Goal: Task Accomplishment & Management: Manage account settings

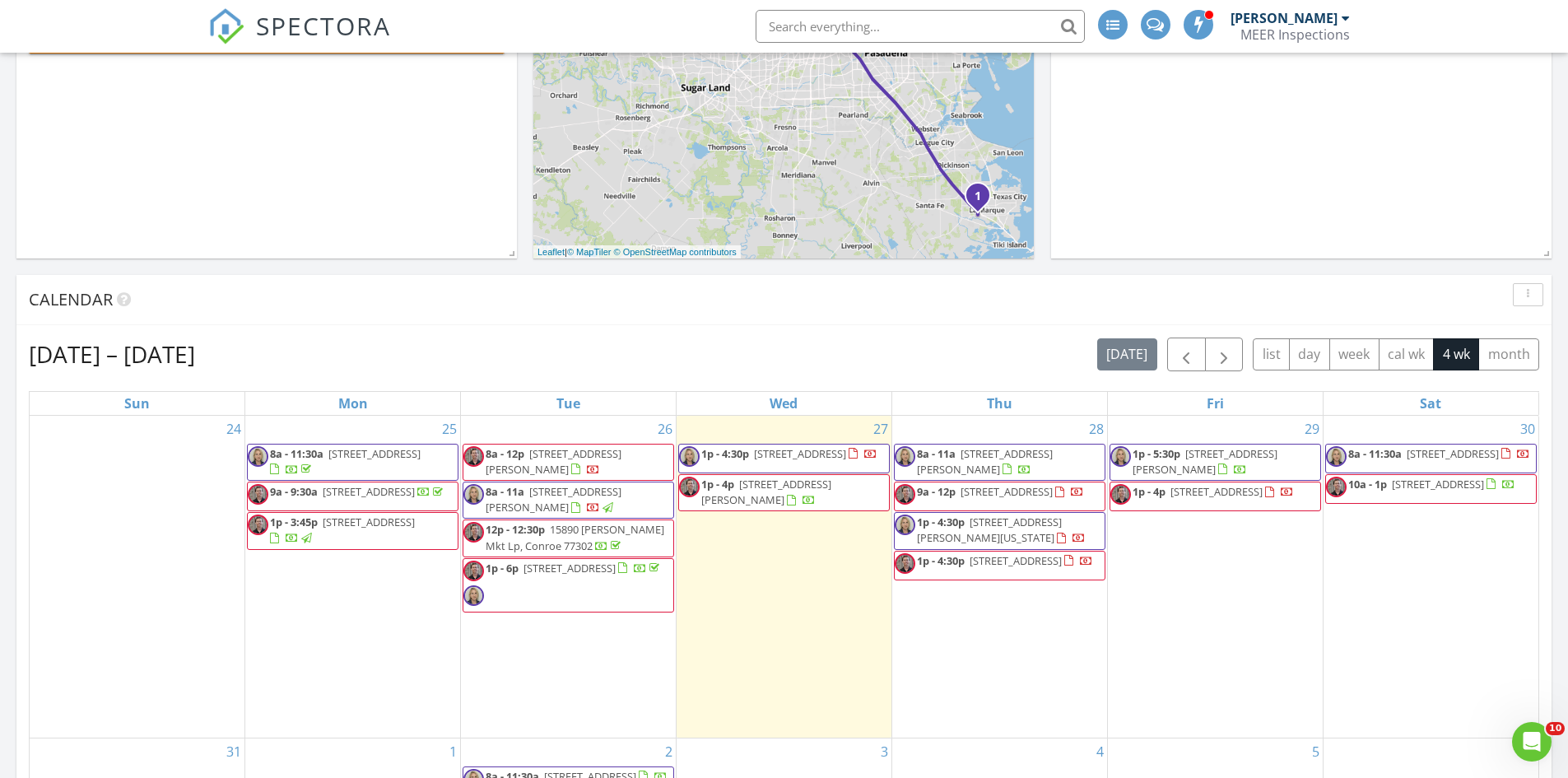
scroll to position [412, 0]
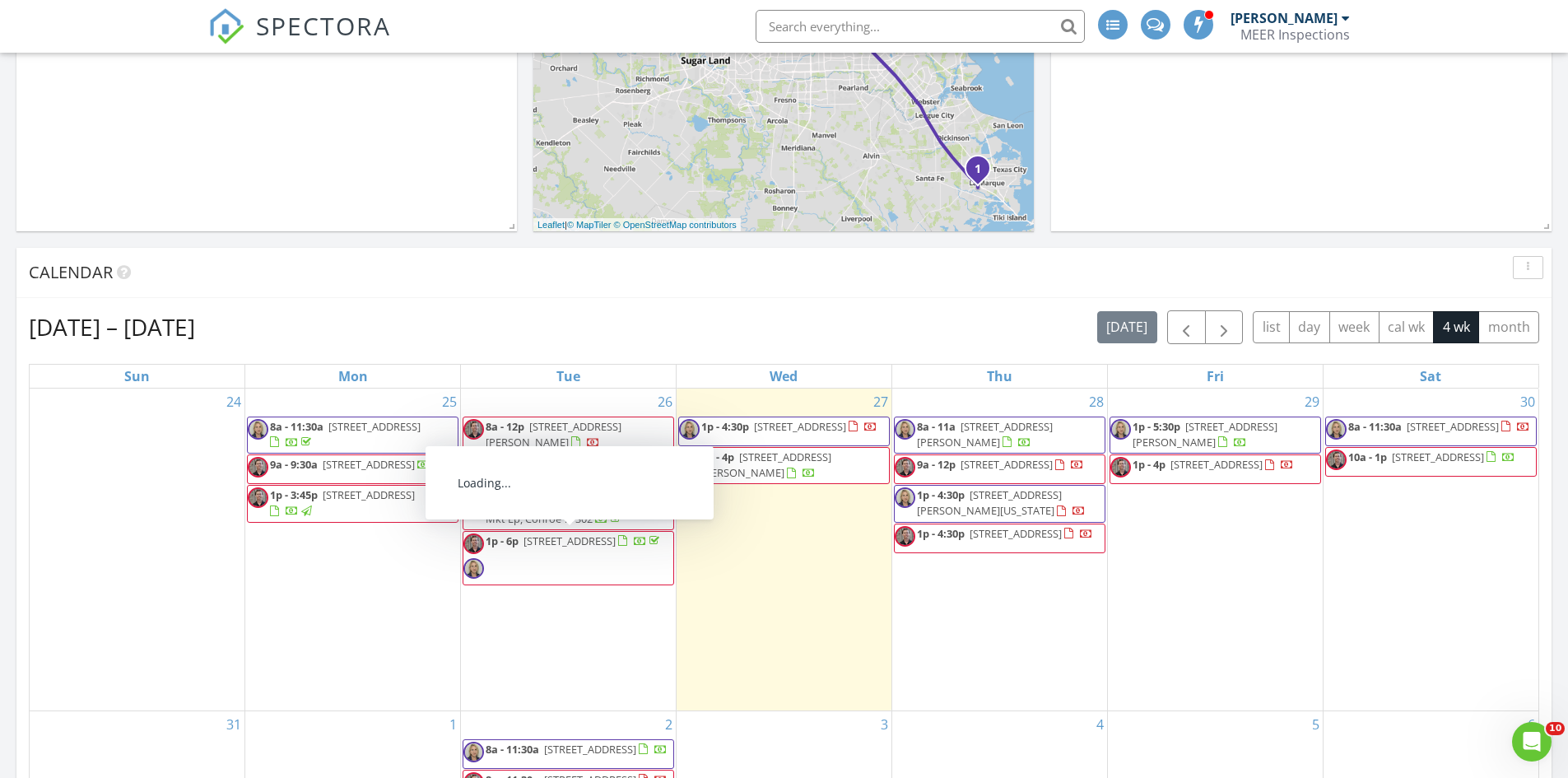
click at [525, 549] on span "15714 Park Poetry Ct, CYPRESS 77433" at bounding box center [570, 541] width 92 height 15
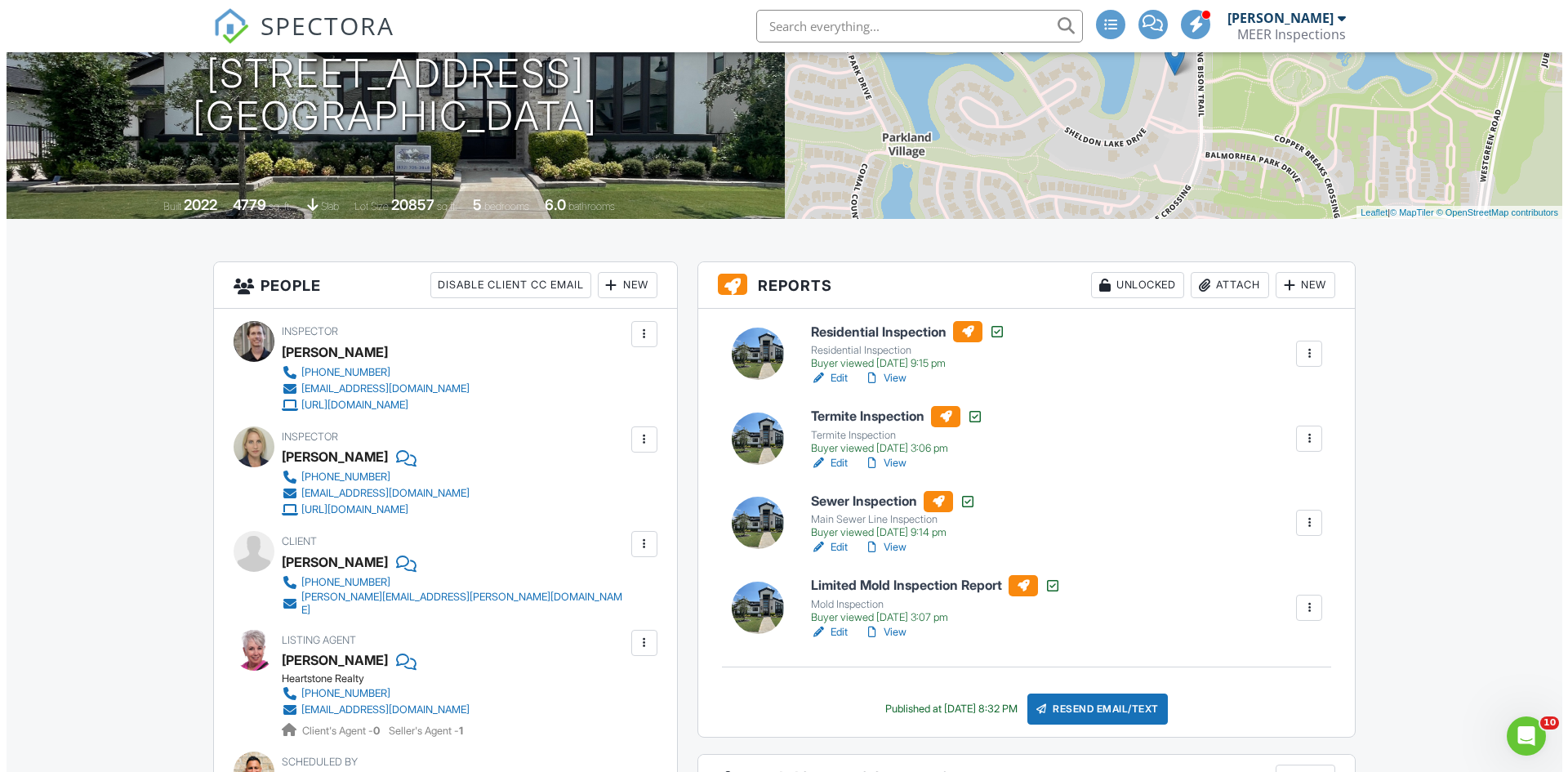
scroll to position [245, 0]
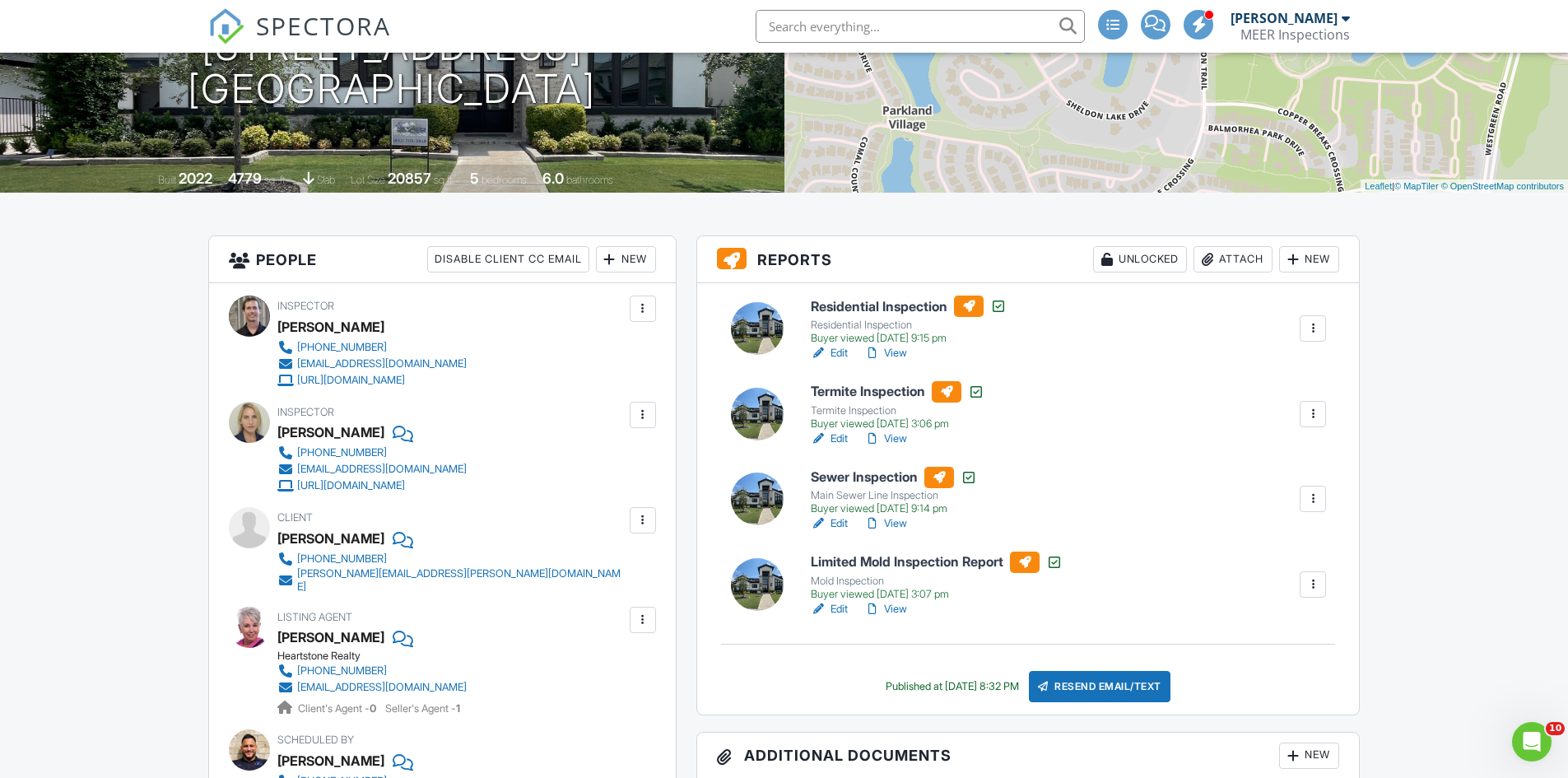
click at [1233, 260] on div "Attach" at bounding box center [1234, 259] width 79 height 26
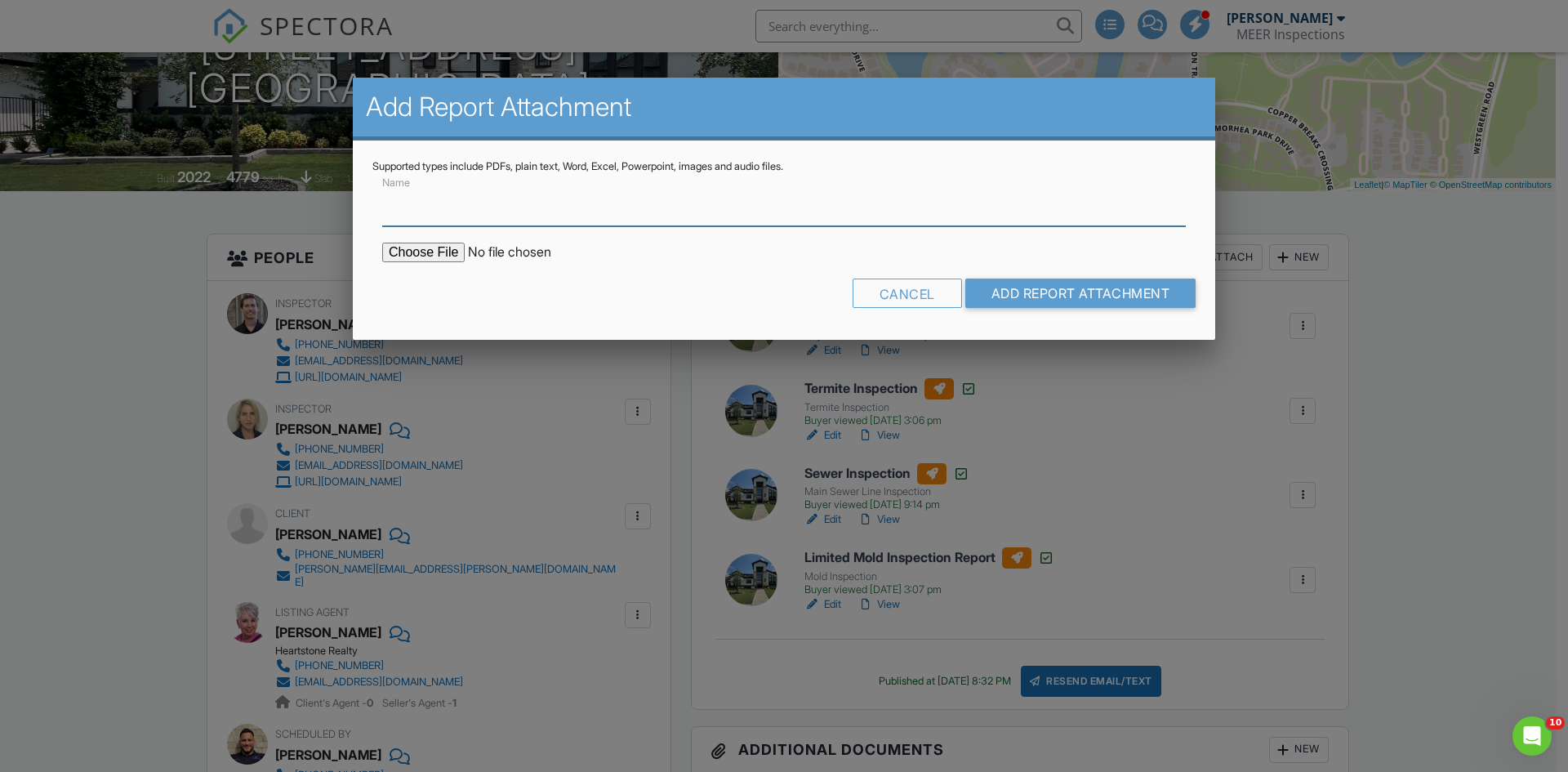
click at [427, 213] on input "Name" at bounding box center [784, 206] width 804 height 40
type input "Lab Results"
click at [423, 253] on input "file" at bounding box center [521, 253] width 278 height 20
click at [430, 253] on input "file" at bounding box center [521, 253] width 278 height 20
click at [436, 252] on input "file" at bounding box center [521, 253] width 278 height 20
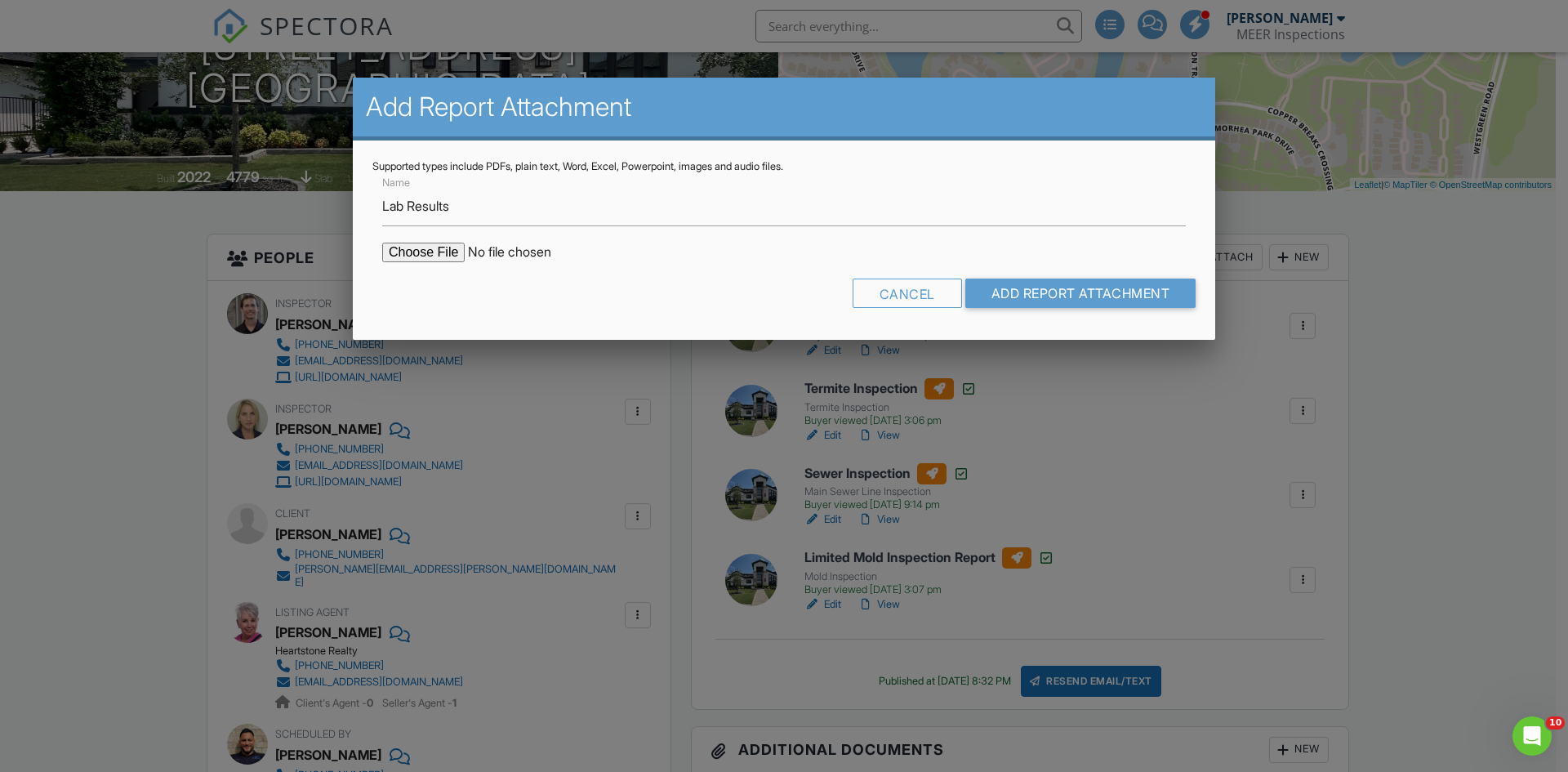
type input "C:\fakepath\lab Results.pdf"
click at [1097, 296] on input "Add Report Attachment" at bounding box center [1080, 293] width 231 height 29
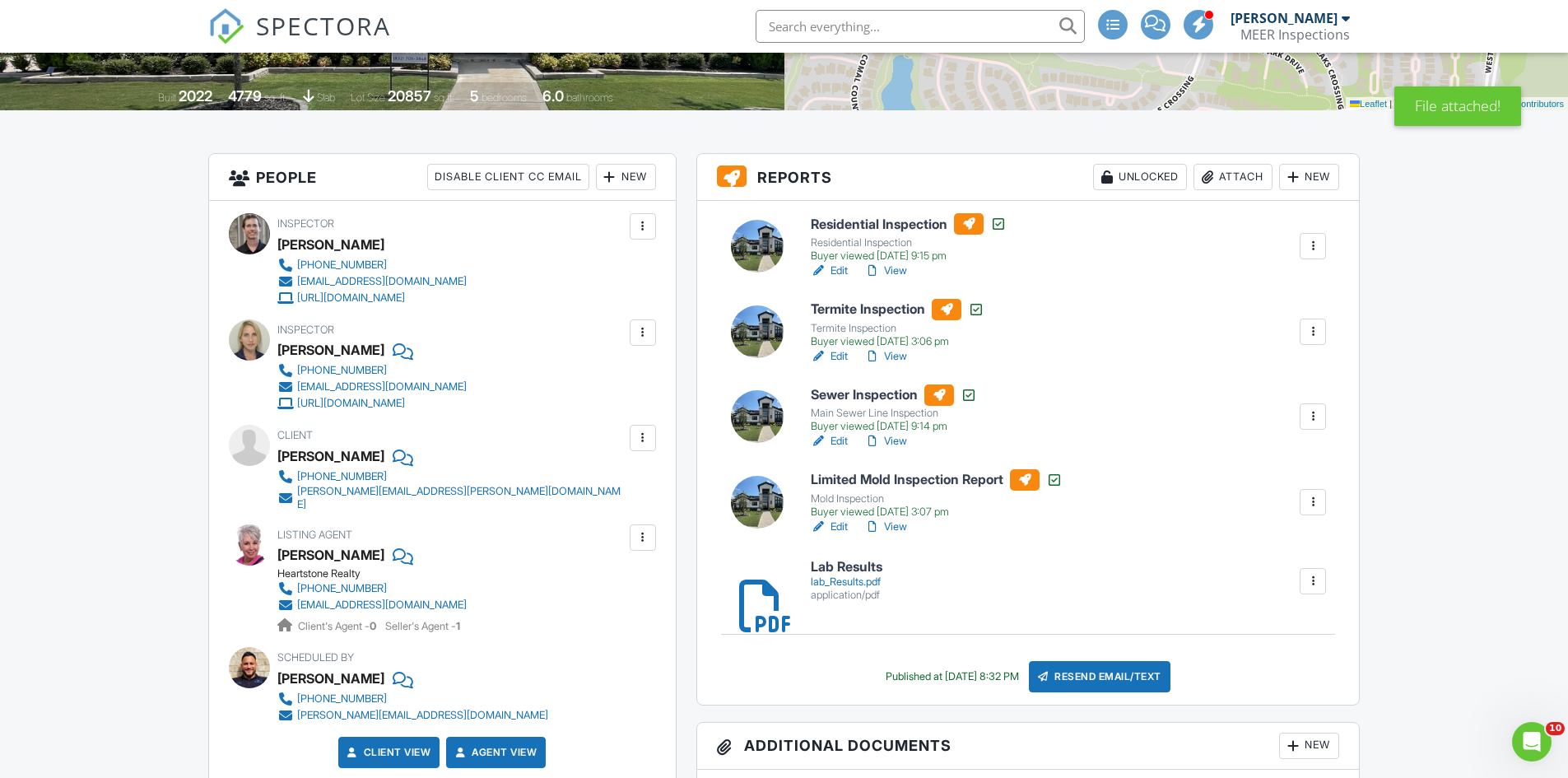
click at [765, 499] on div at bounding box center [757, 502] width 53 height 53
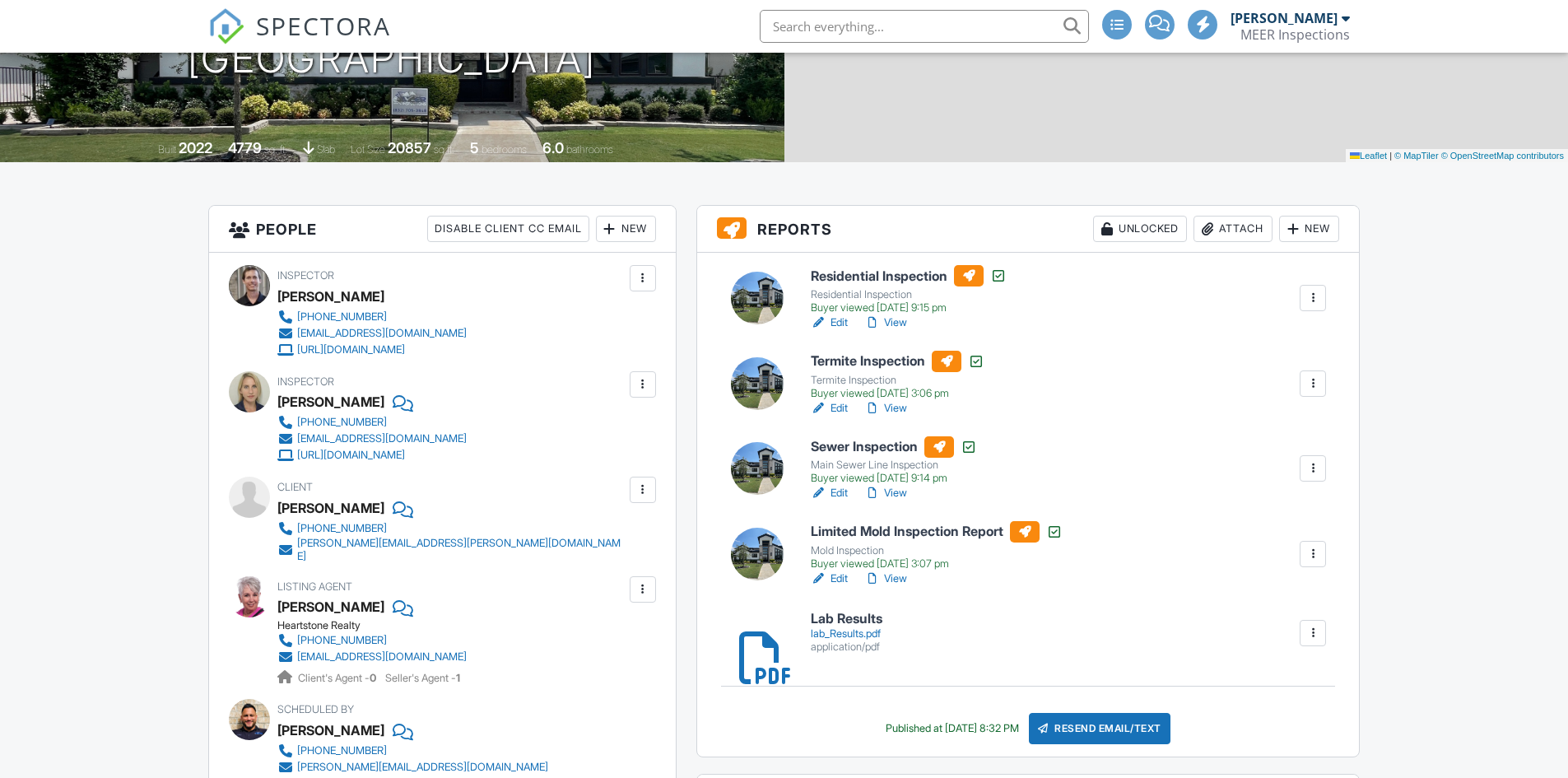
scroll to position [494, 0]
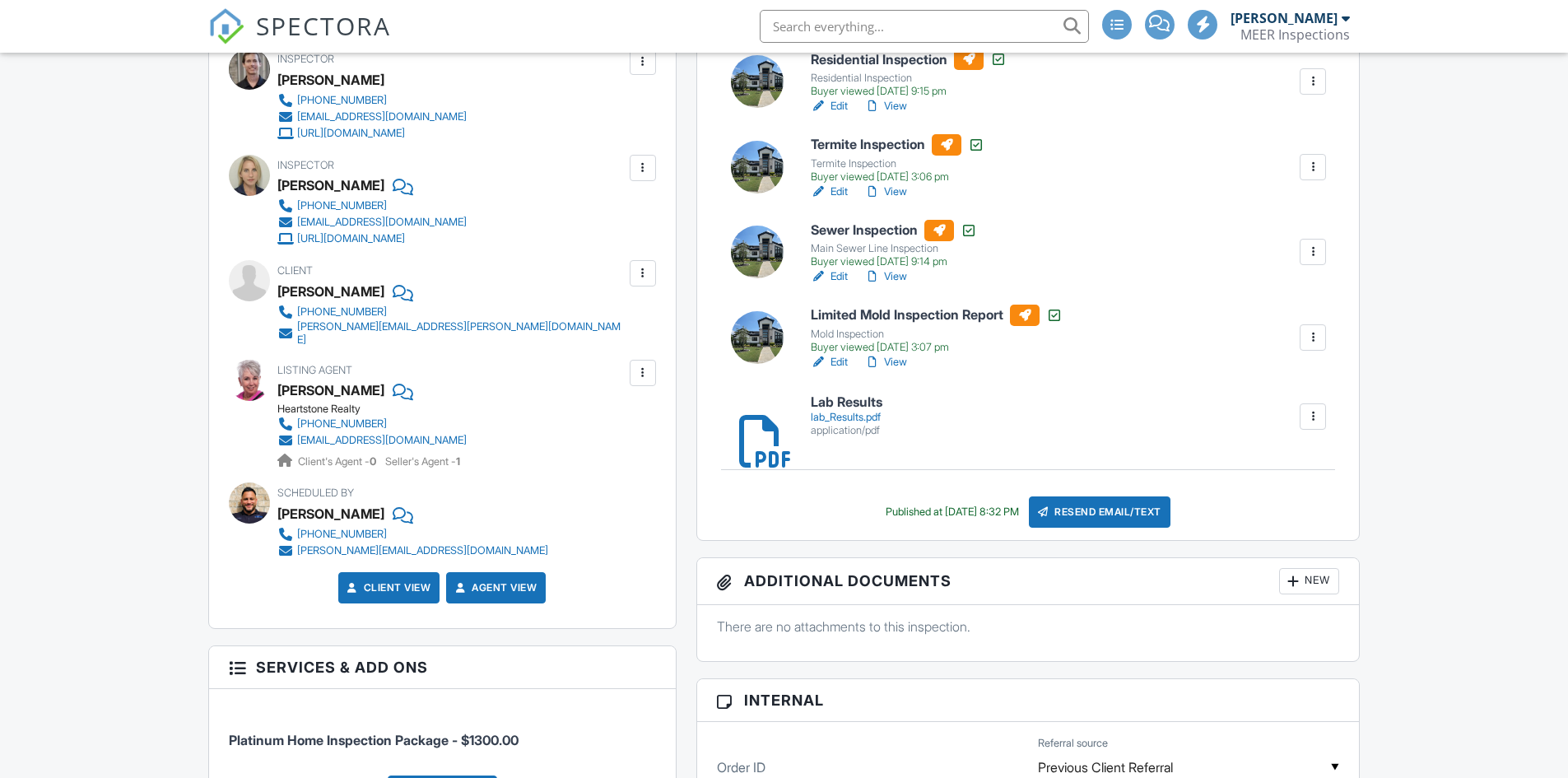
click at [1099, 513] on div "Resend Email/Text" at bounding box center [1100, 512] width 142 height 31
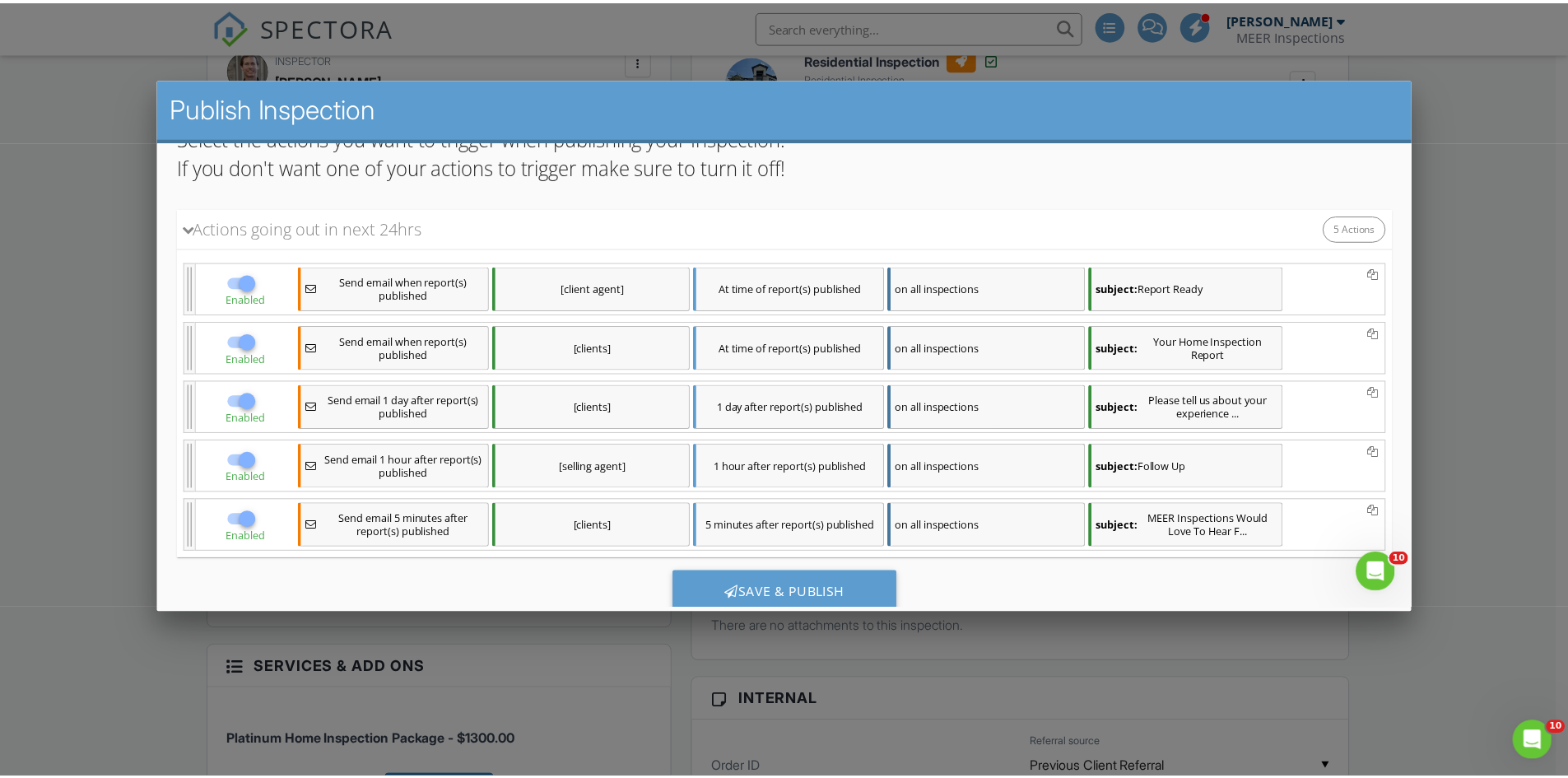
scroll to position [296, 0]
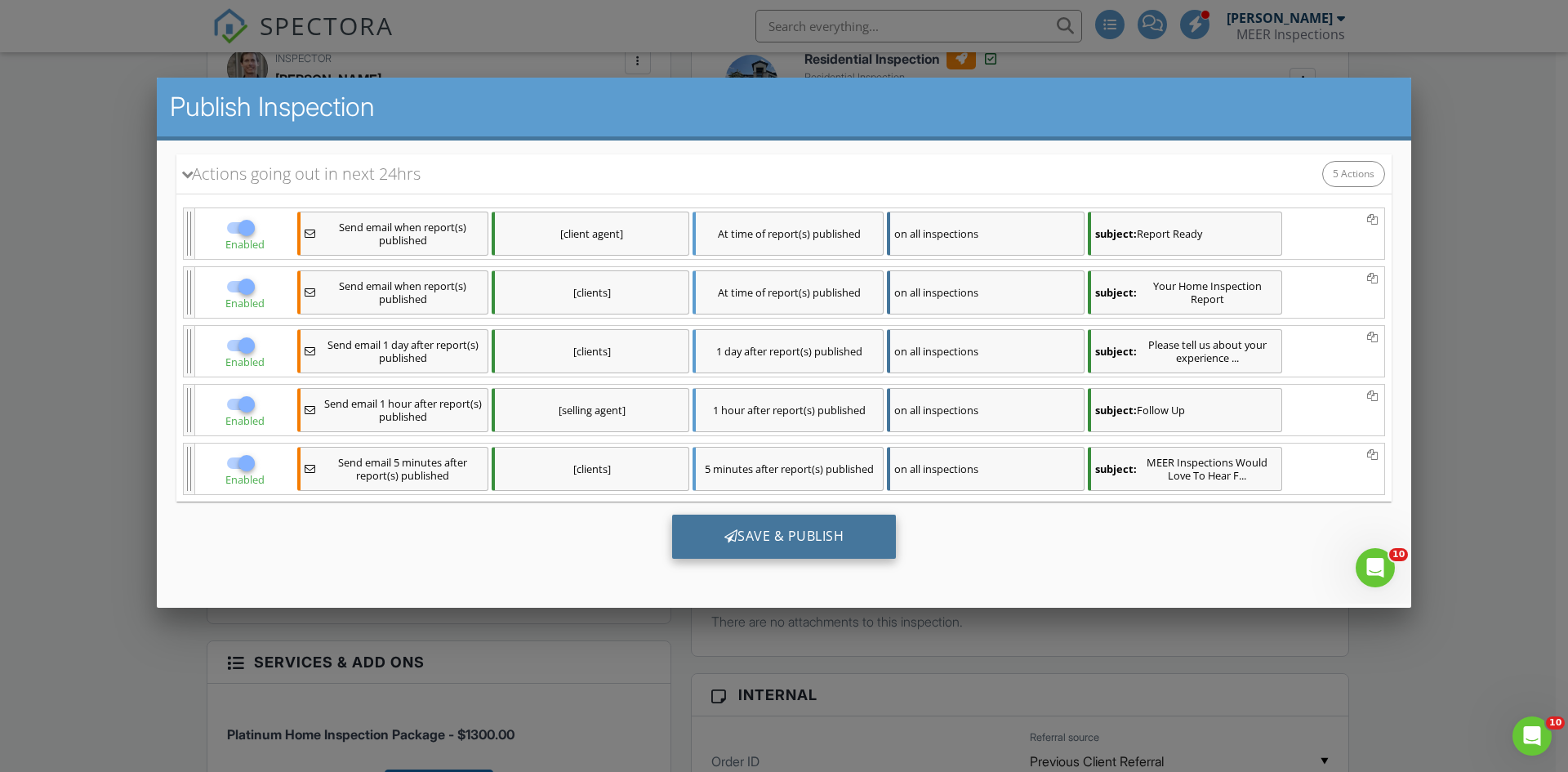
click at [754, 534] on div "Save & Publish" at bounding box center [784, 535] width 224 height 44
click at [1437, 233] on div at bounding box center [784, 400] width 1568 height 965
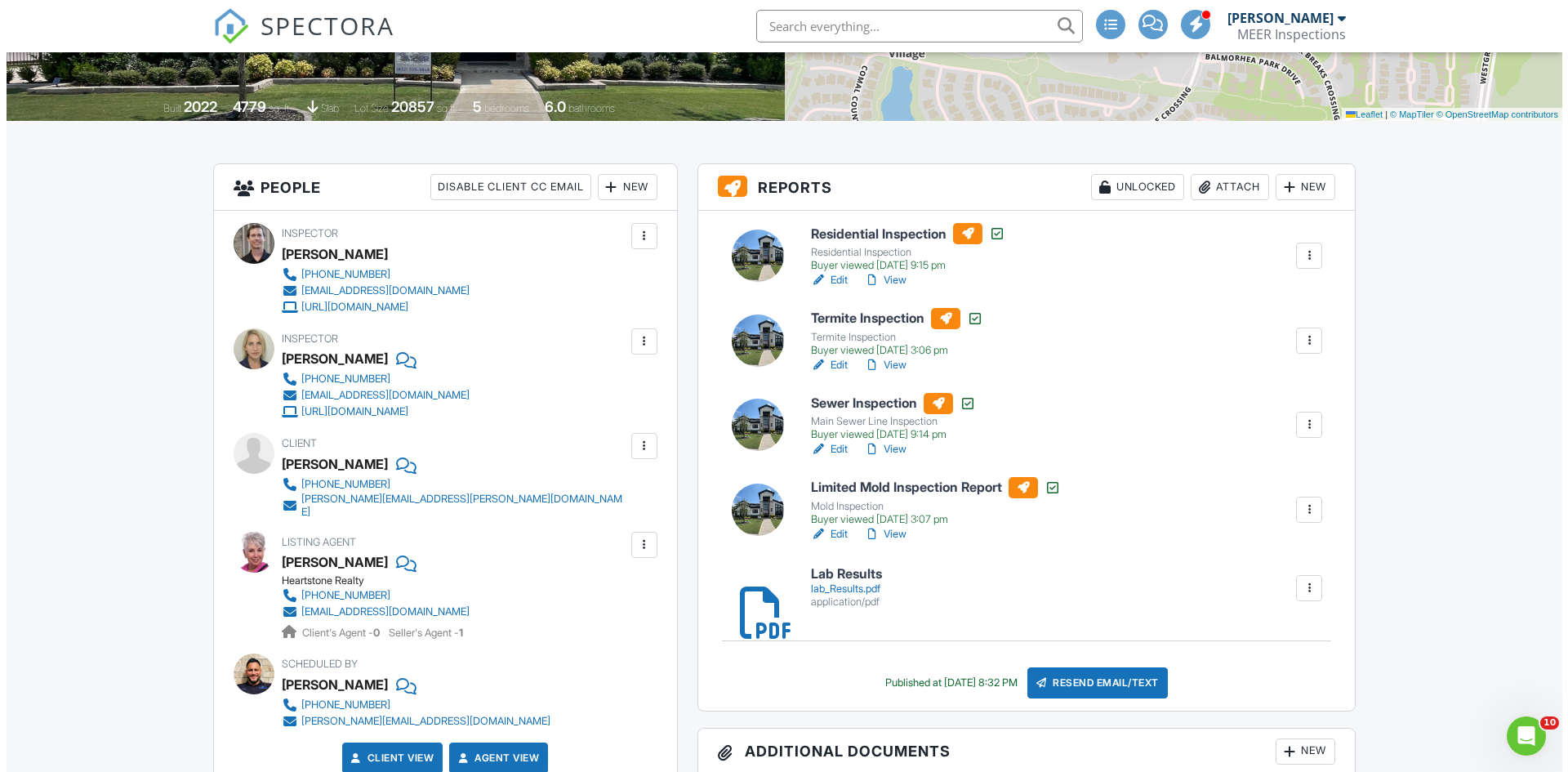
scroll to position [327, 0]
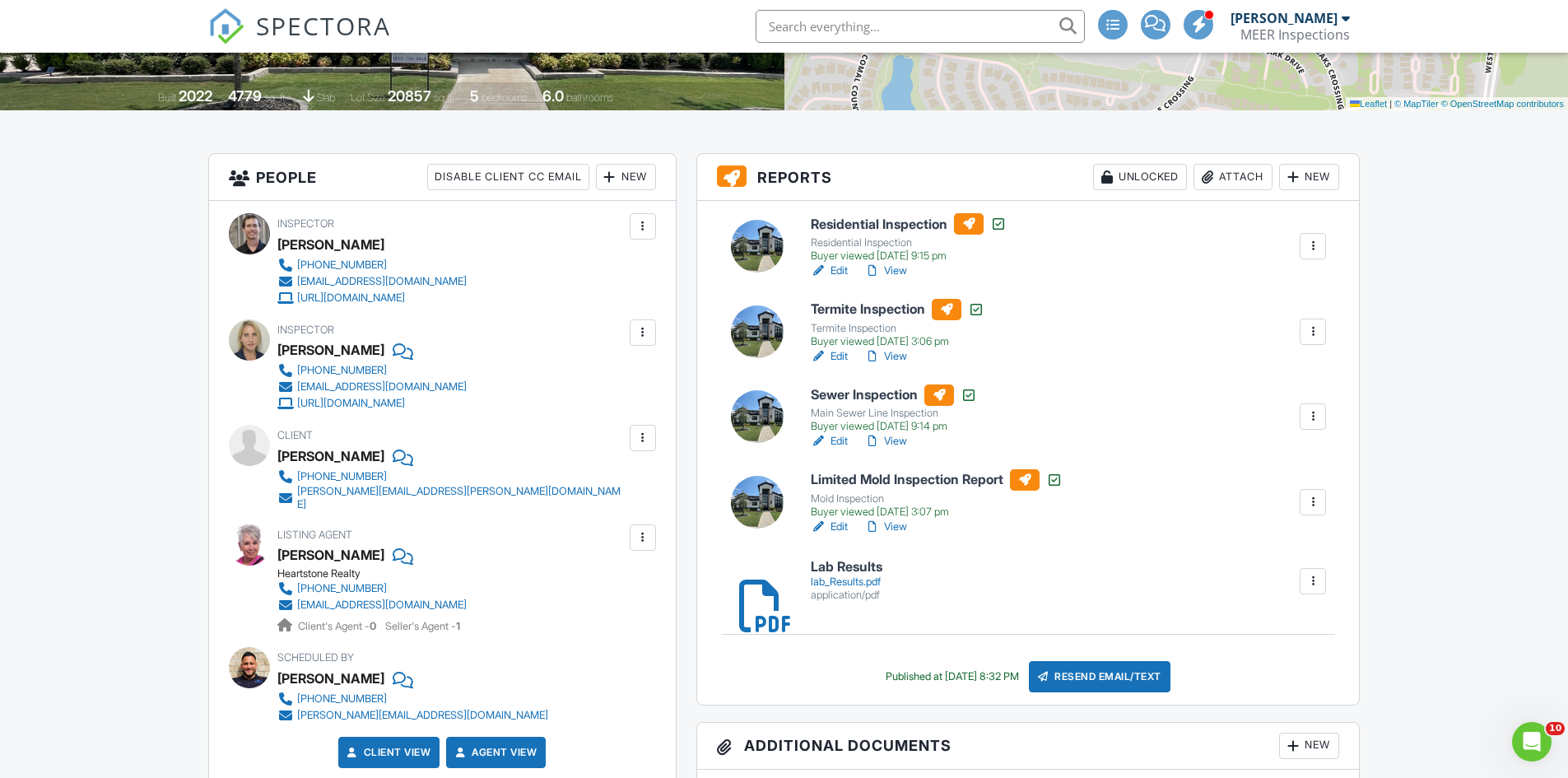
click at [755, 590] on div at bounding box center [748, 581] width 17 height 17
click at [1243, 178] on div "Attach" at bounding box center [1234, 176] width 79 height 26
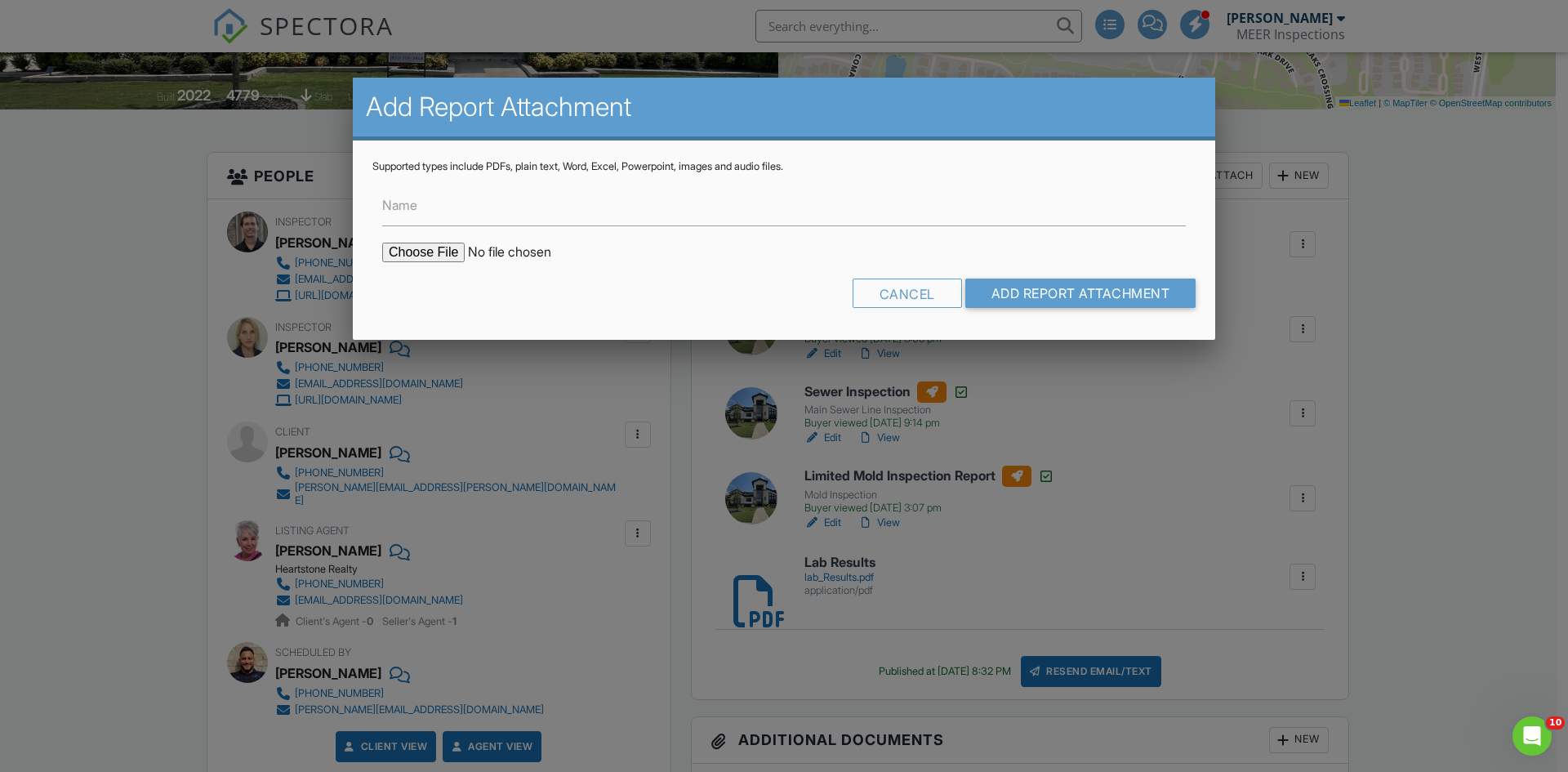
click at [424, 255] on input "file" at bounding box center [521, 253] width 278 height 20
click at [899, 297] on div "Cancel" at bounding box center [907, 293] width 109 height 29
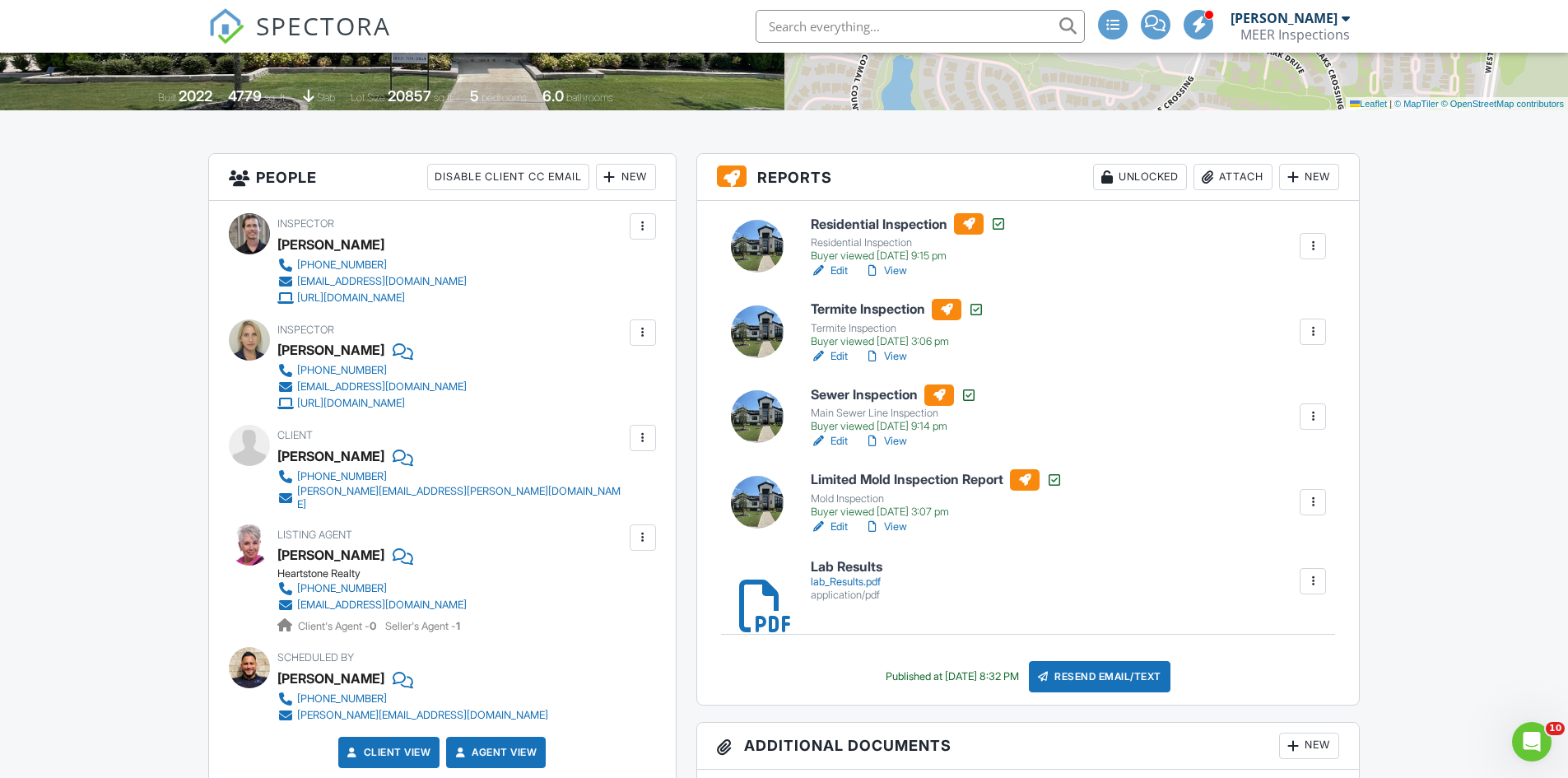
click at [1082, 680] on div "Resend Email/Text" at bounding box center [1100, 676] width 142 height 31
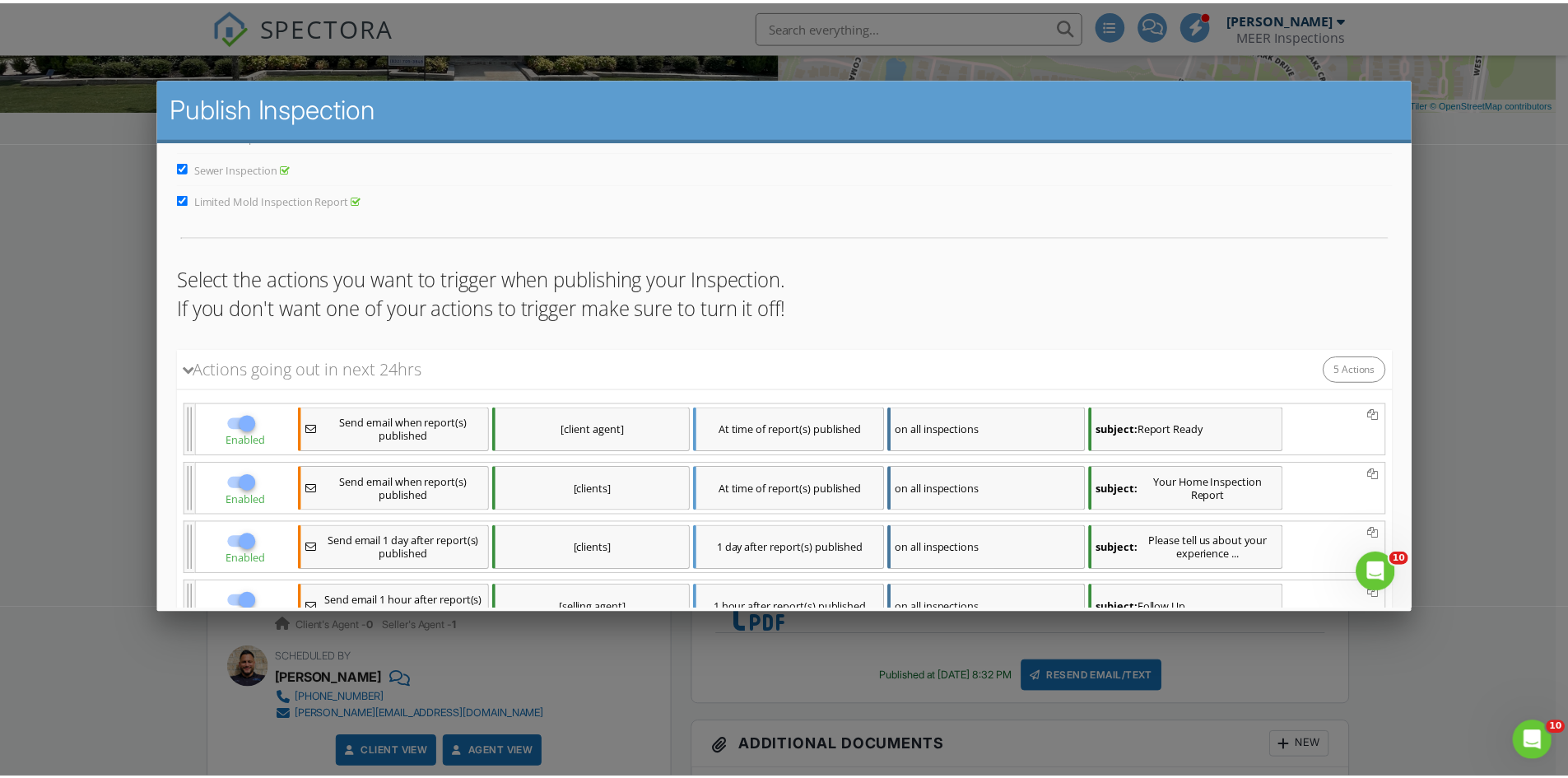
scroll to position [296, 0]
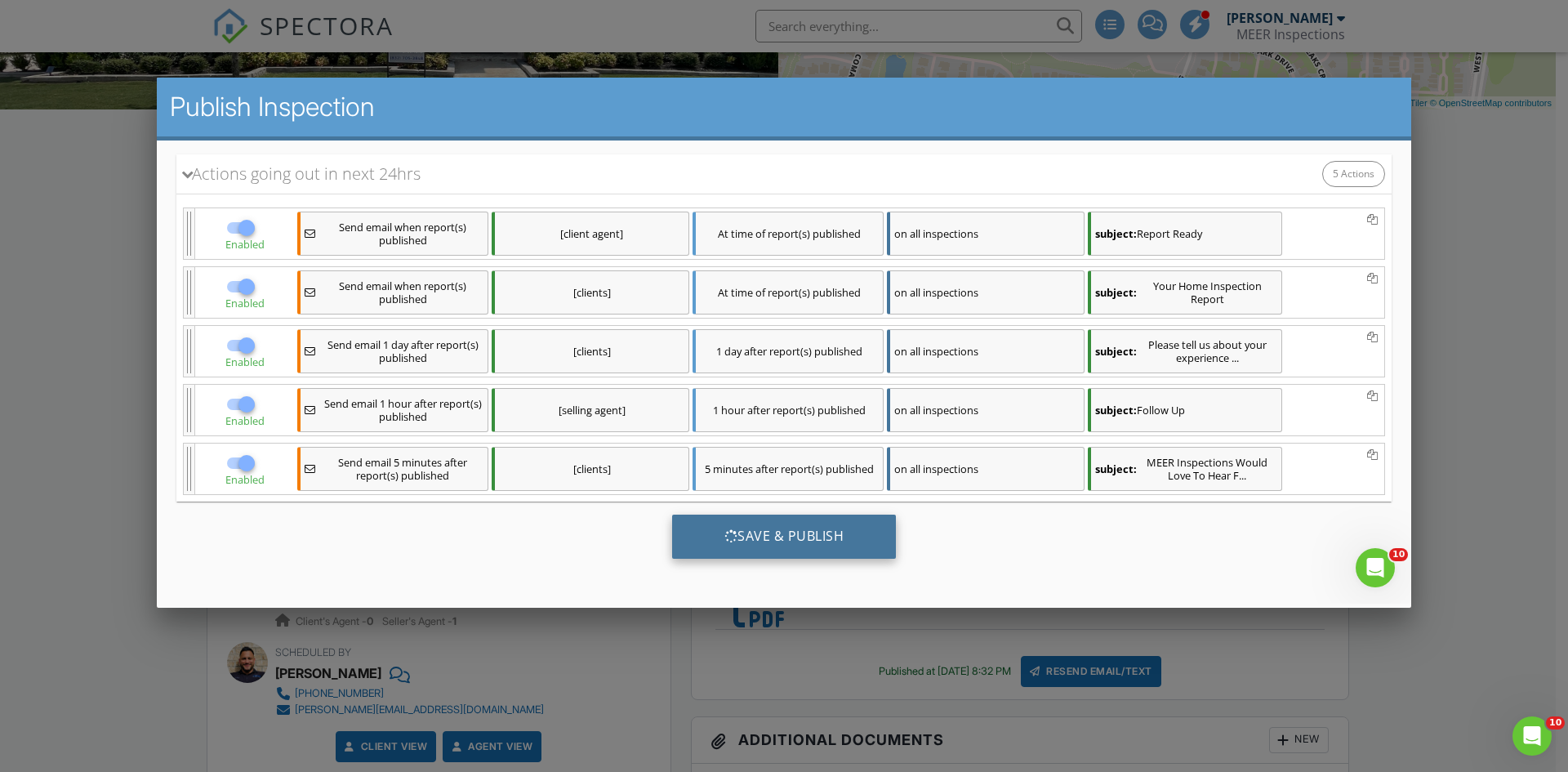
click at [756, 536] on div "Save & Publish" at bounding box center [784, 535] width 224 height 44
click at [1445, 311] on div at bounding box center [784, 400] width 1568 height 965
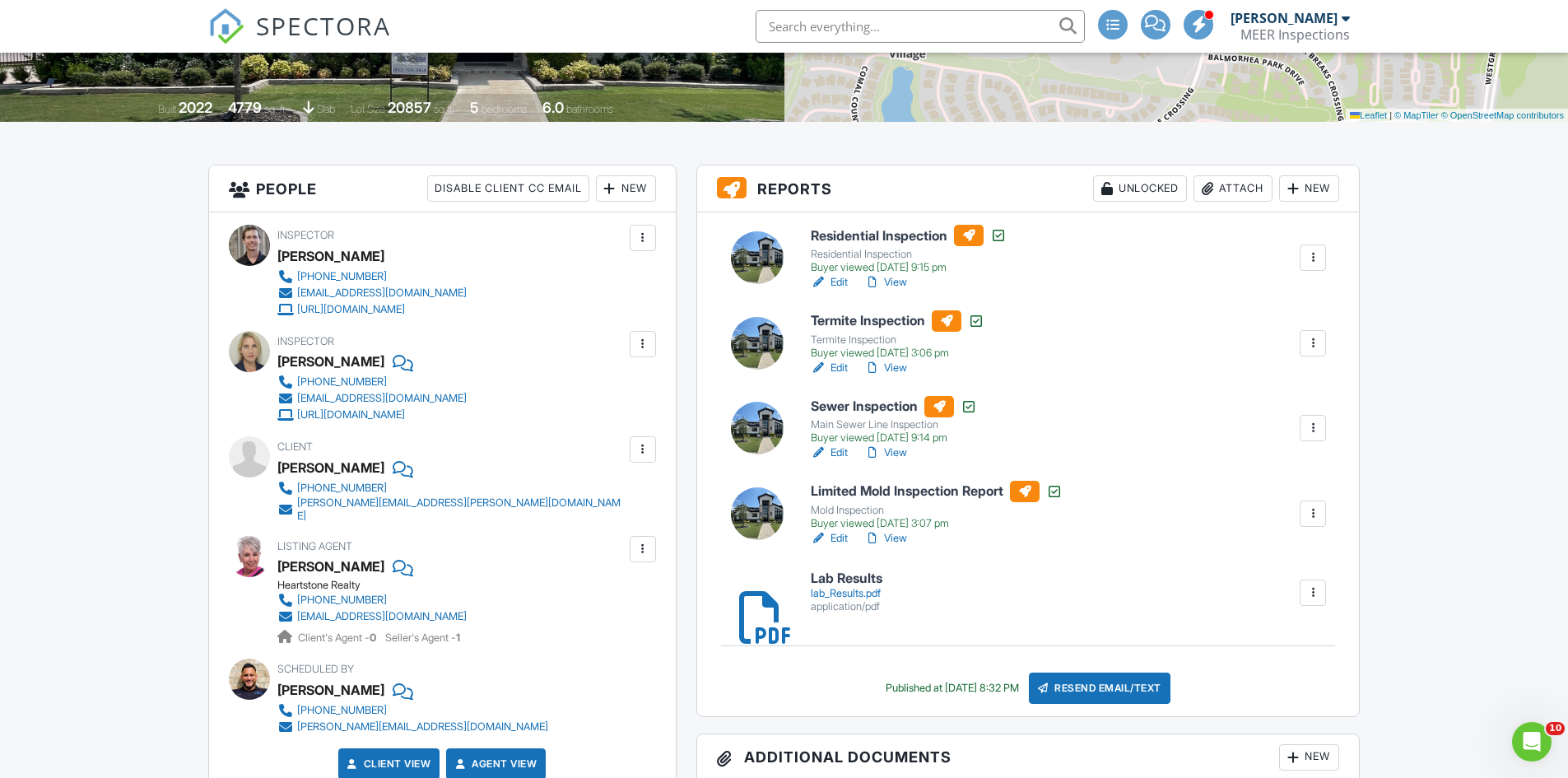
scroll to position [329, 0]
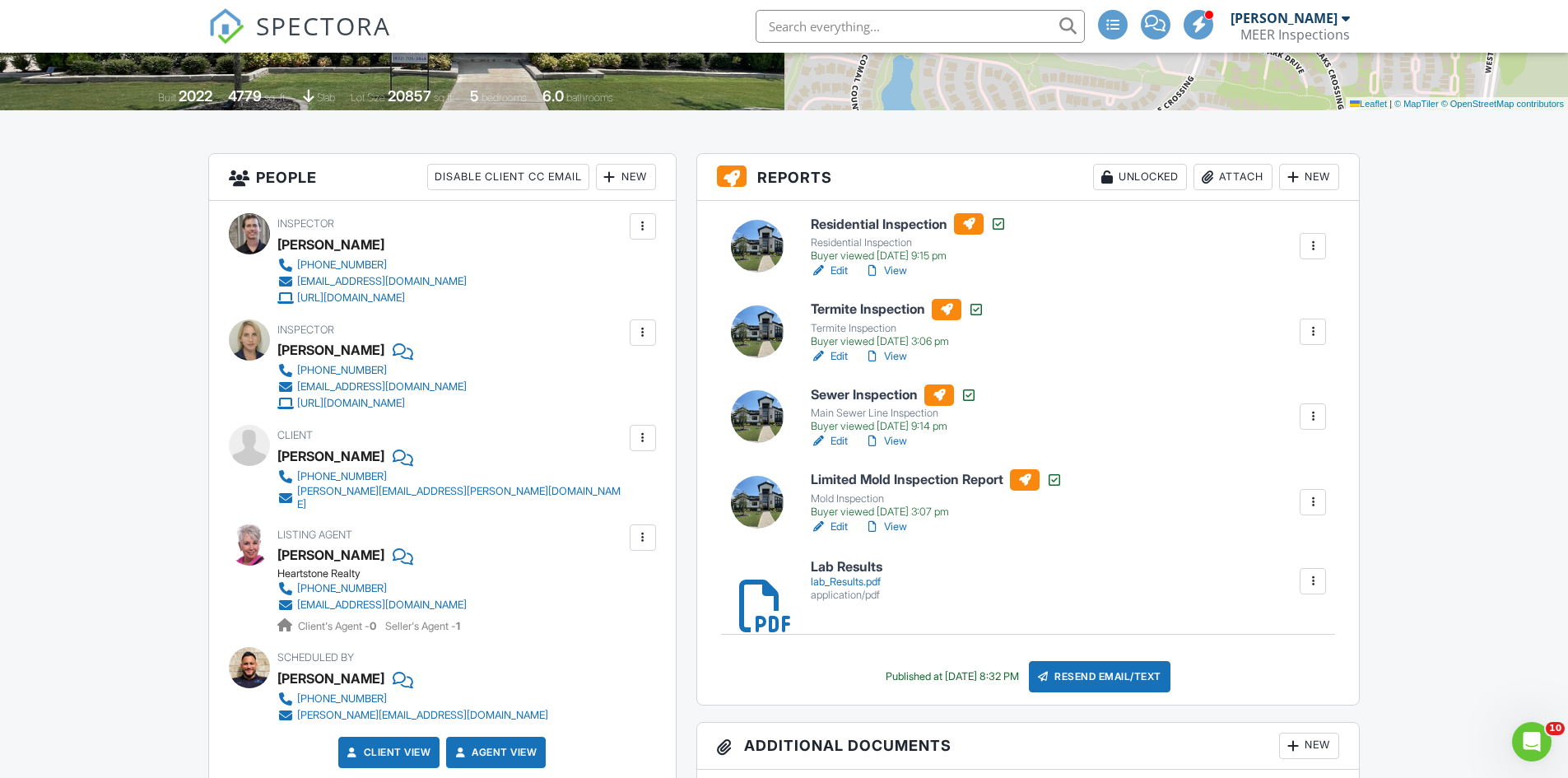
click at [1315, 582] on div at bounding box center [1313, 581] width 17 height 17
click at [1208, 570] on div "Lab Results lab_Results.pdf application/pdf Delete" at bounding box center [1069, 581] width 536 height 42
